Goal: Navigation & Orientation: Find specific page/section

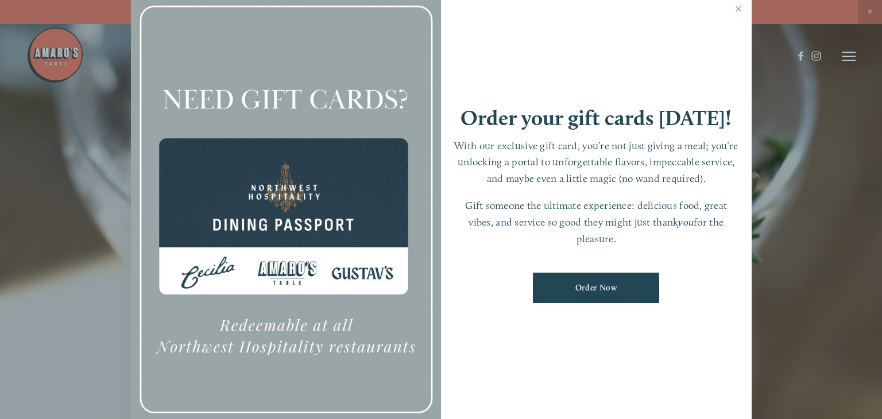
scroll to position [24, 0]
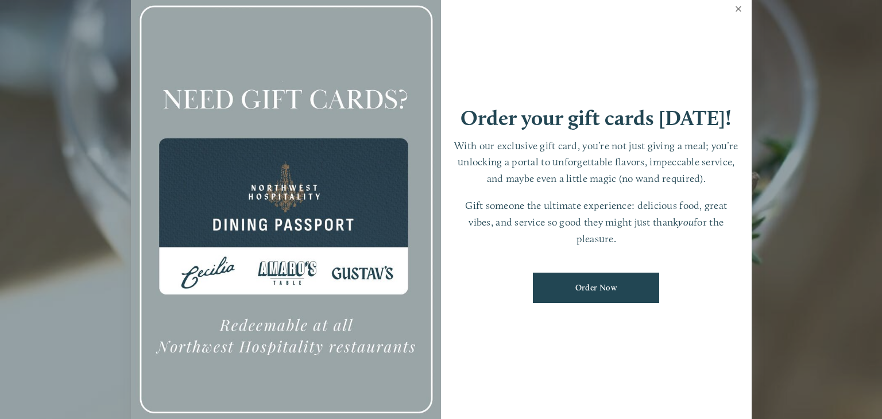
click at [740, 9] on link "Close" at bounding box center [738, 10] width 22 height 32
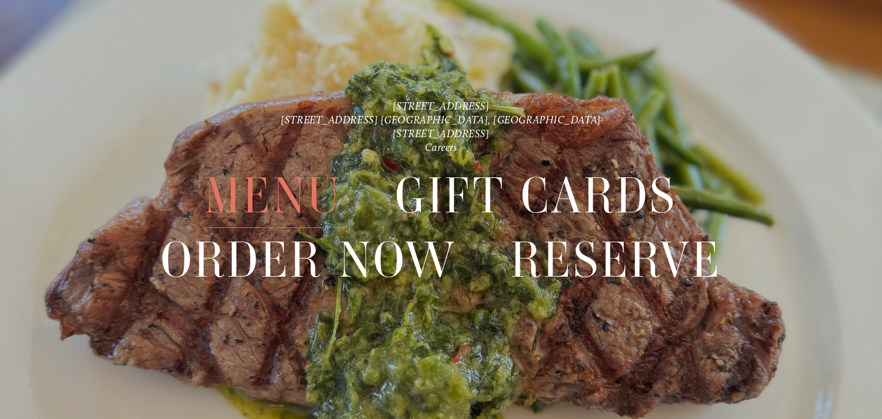
click at [289, 196] on span "Menu" at bounding box center [272, 196] width 137 height 64
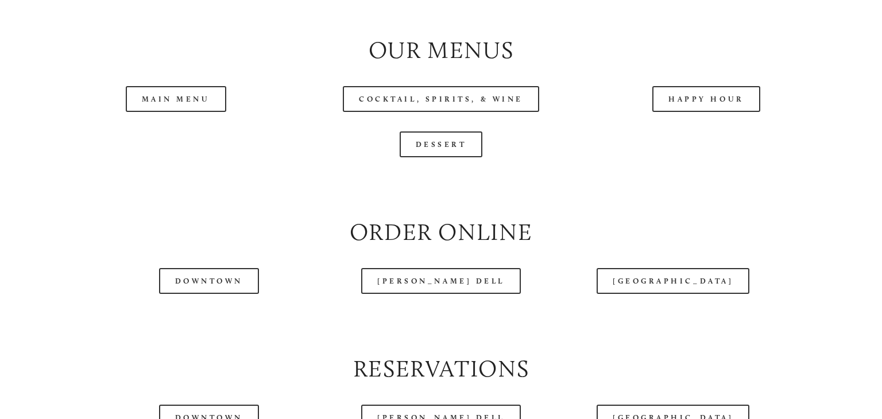
scroll to position [1222, 0]
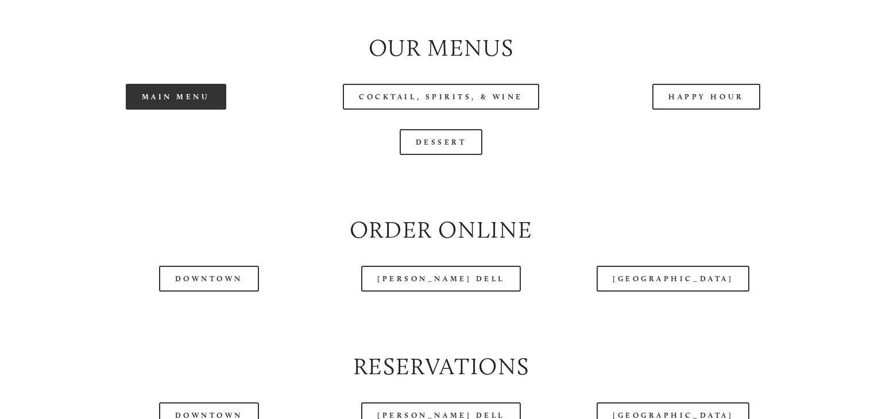
click at [165, 94] on link "Main Menu" at bounding box center [176, 97] width 100 height 26
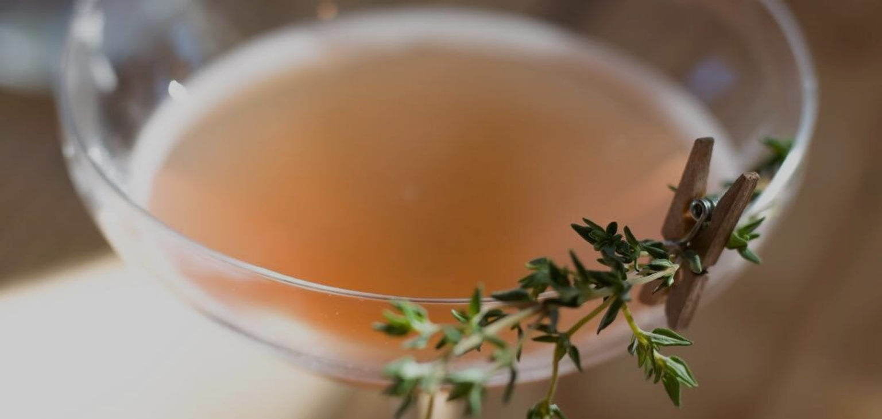
scroll to position [24, 0]
